Goal: Task Accomplishment & Management: Use online tool/utility

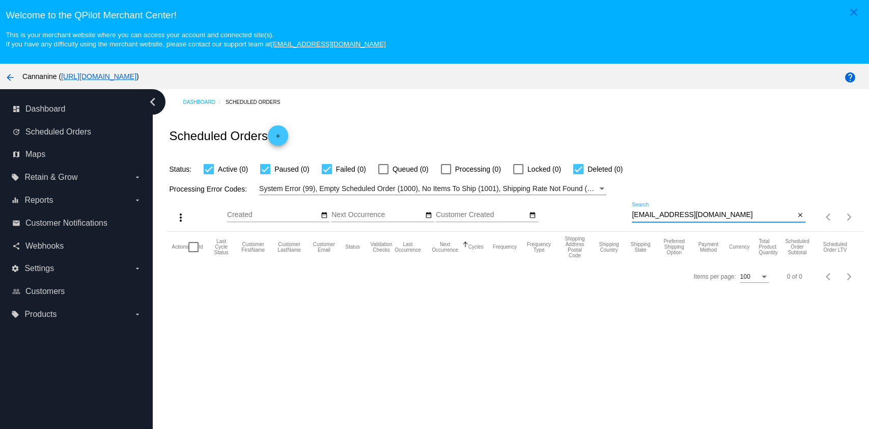
click at [720, 214] on input "[EMAIL_ADDRESS][DOMAIN_NAME]" at bounding box center [713, 215] width 163 height 8
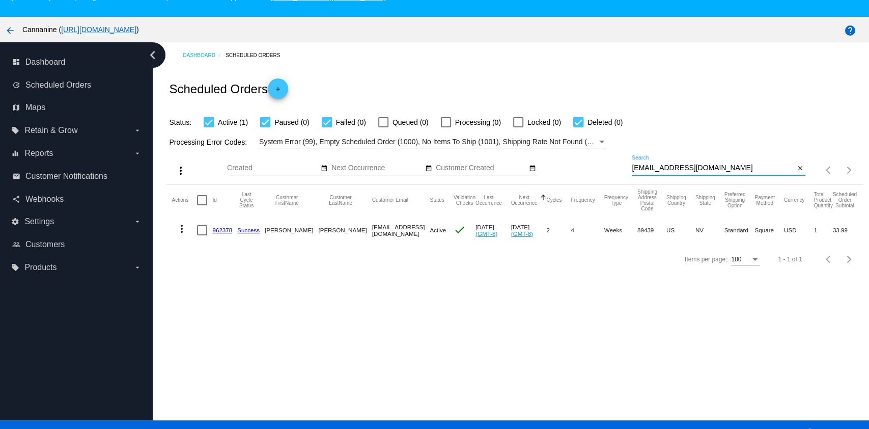
scroll to position [64, 0]
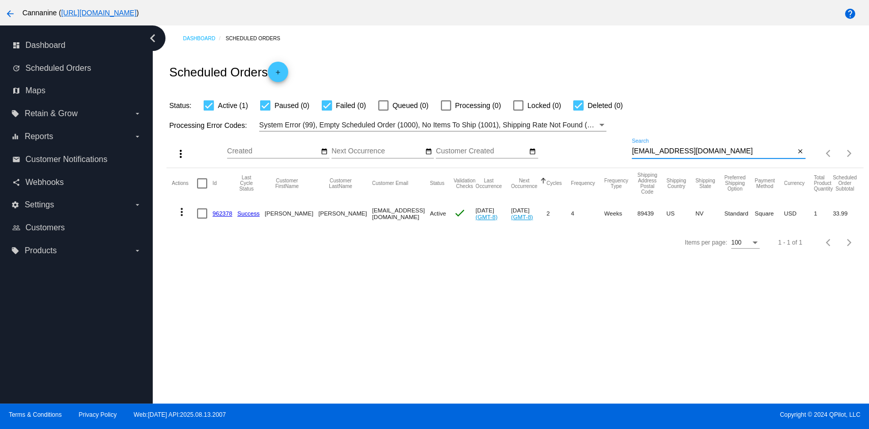
type input "[EMAIL_ADDRESS][DOMAIN_NAME]"
click at [182, 210] on mat-icon "more_vert" at bounding box center [182, 212] width 12 height 12
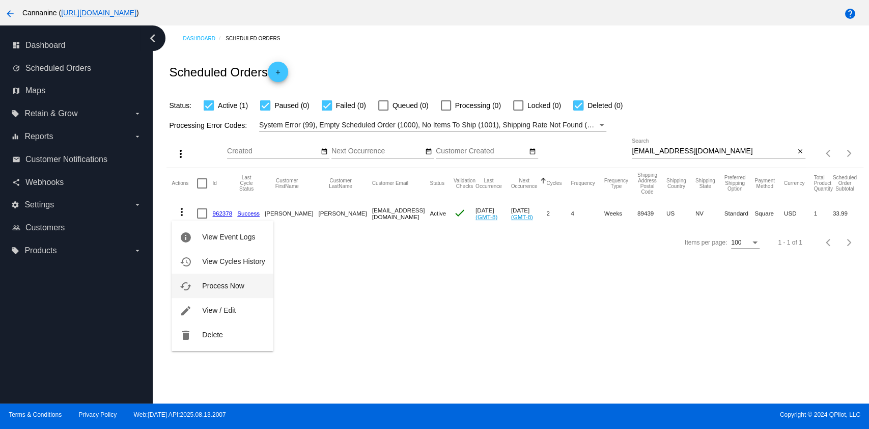
click at [197, 281] on button "cached Process Now" at bounding box center [222, 285] width 101 height 24
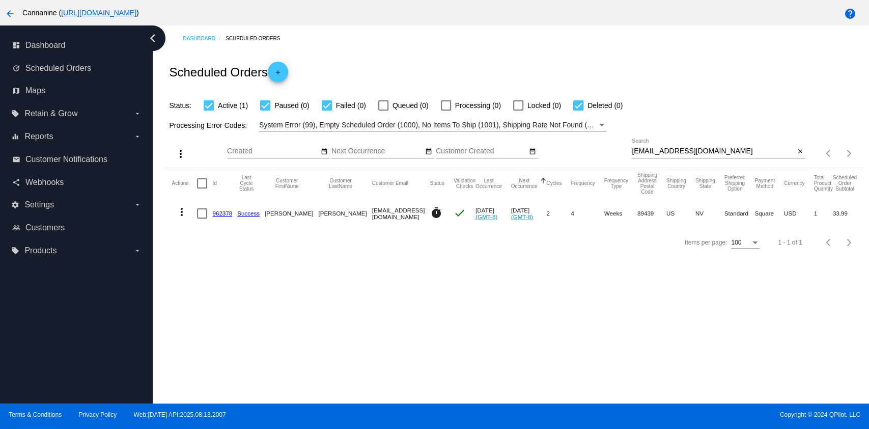
click at [710, 145] on div "[EMAIL_ADDRESS][DOMAIN_NAME] Search" at bounding box center [713, 148] width 163 height 20
click at [709, 147] on input "[EMAIL_ADDRESS][DOMAIN_NAME]" at bounding box center [713, 151] width 163 height 8
